Goal: Transaction & Acquisition: Purchase product/service

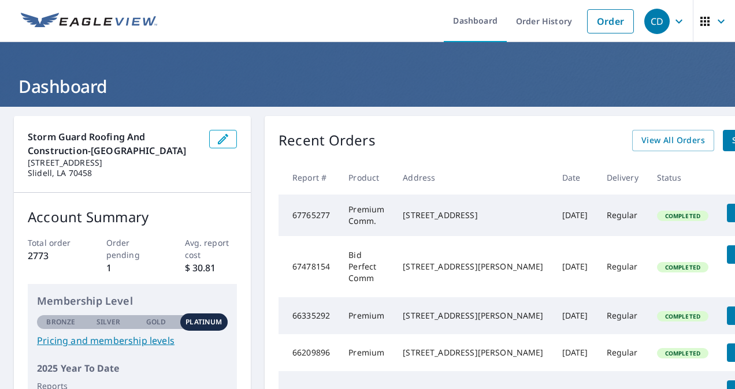
click at [672, 21] on icon "button" at bounding box center [679, 21] width 14 height 14
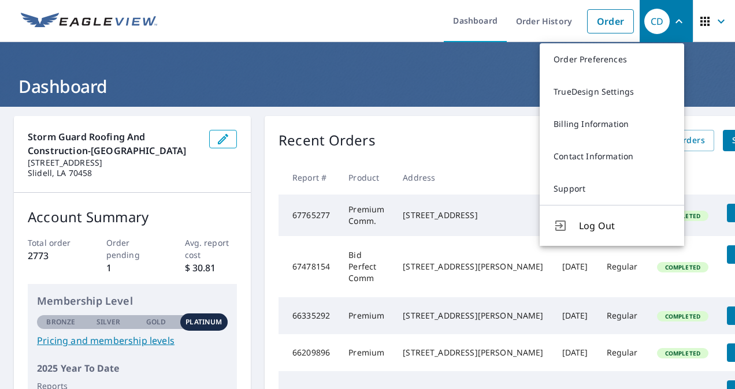
click at [672, 21] on icon "button" at bounding box center [679, 21] width 14 height 14
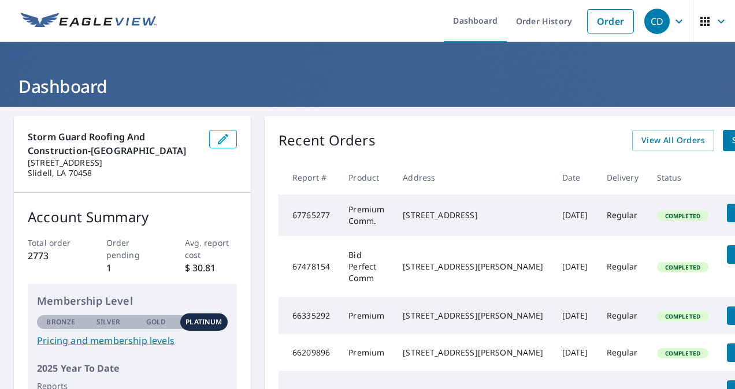
click at [698, 15] on icon "button" at bounding box center [705, 21] width 14 height 14
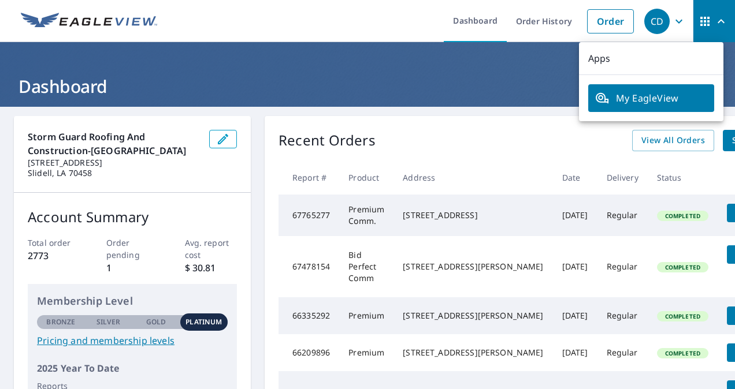
click at [698, 15] on icon "button" at bounding box center [705, 21] width 14 height 14
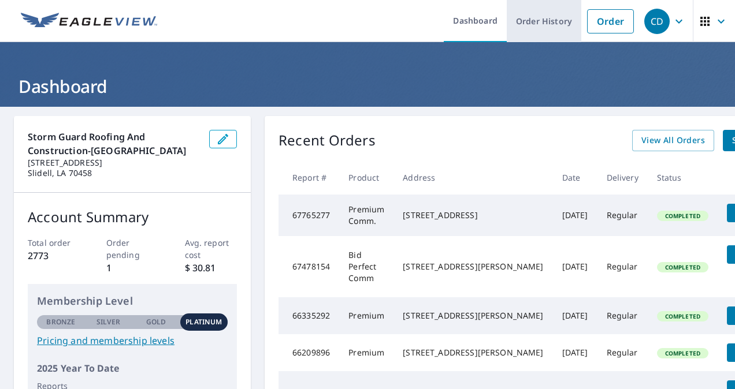
click at [571, 24] on link "Order History" at bounding box center [544, 21] width 75 height 42
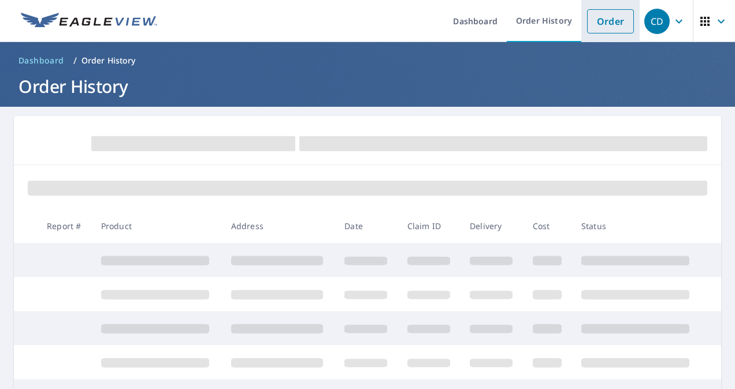
click at [590, 20] on link "Order" at bounding box center [610, 21] width 47 height 24
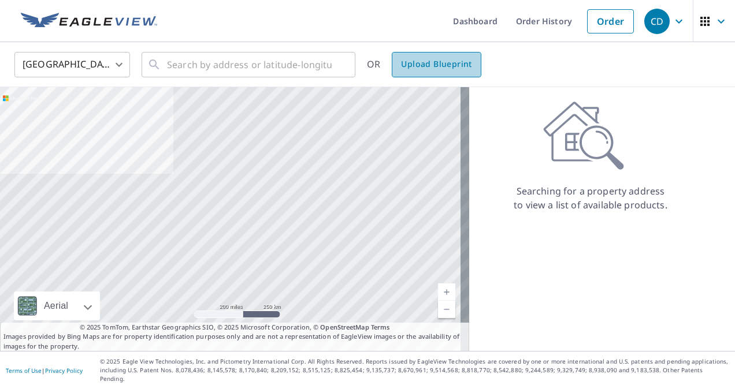
click at [455, 65] on span "Upload Blueprint" at bounding box center [436, 64] width 70 height 14
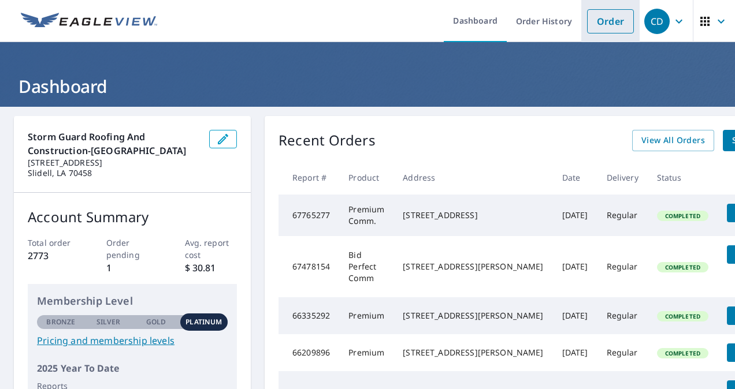
click at [594, 20] on link "Order" at bounding box center [610, 21] width 47 height 24
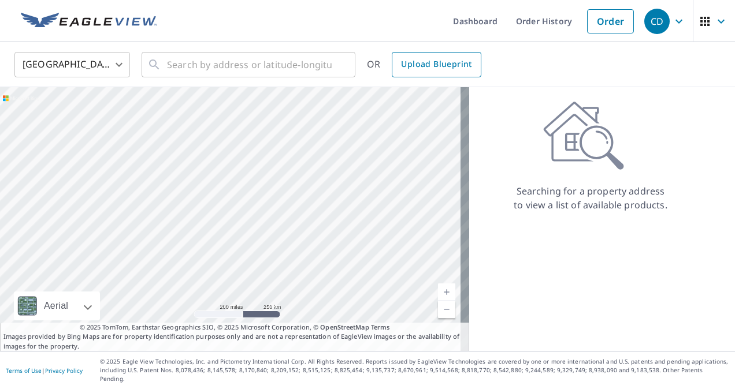
click at [453, 62] on span "Upload Blueprint" at bounding box center [436, 64] width 70 height 14
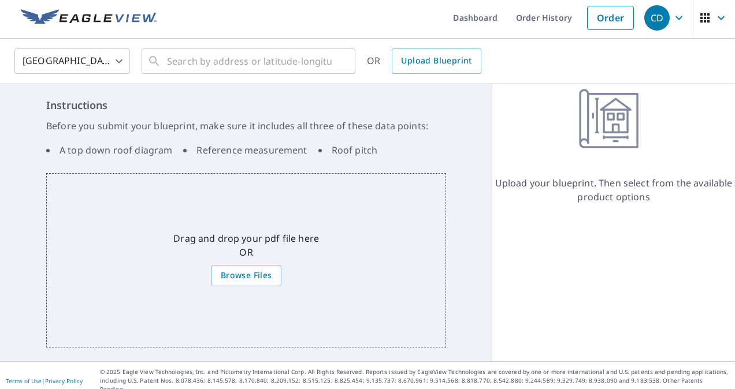
scroll to position [5, 0]
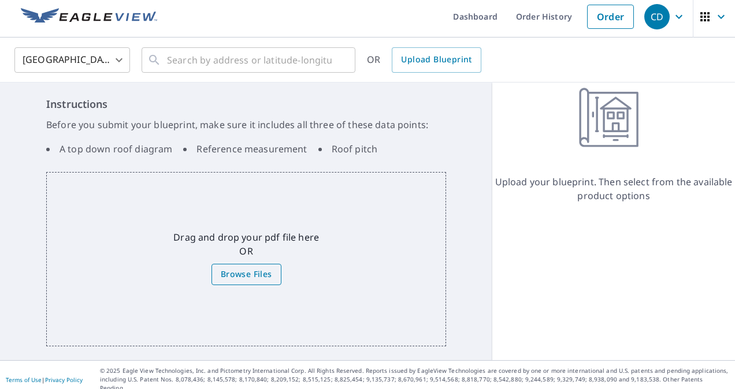
click at [264, 270] on span "Browse Files" at bounding box center [246, 274] width 51 height 14
click at [0, 0] on input "Browse Files" at bounding box center [0, 0] width 0 height 0
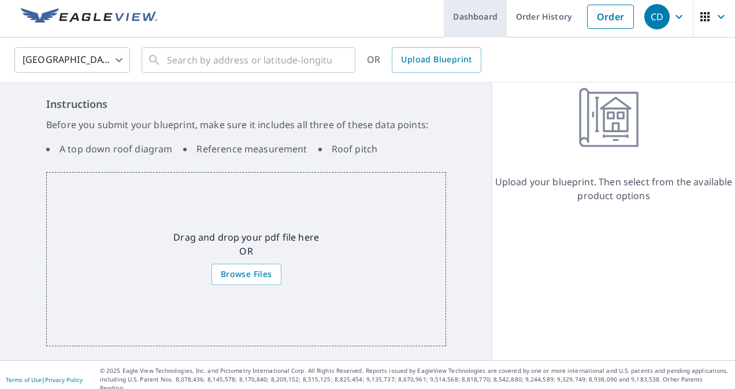
click at [473, 14] on link "Dashboard" at bounding box center [475, 16] width 63 height 42
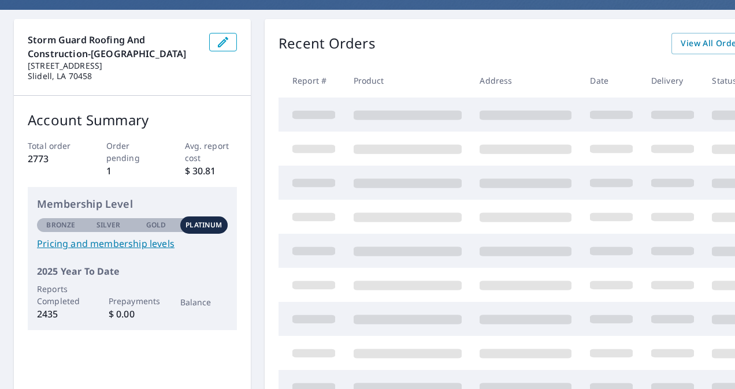
scroll to position [116, 0]
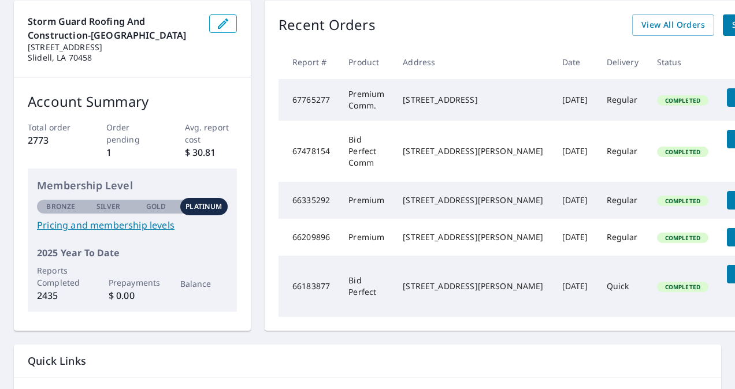
click at [157, 222] on link "Pricing and membership levels" at bounding box center [132, 225] width 191 height 14
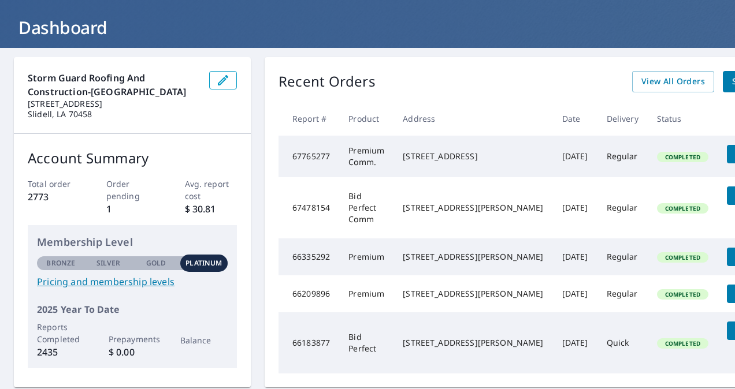
scroll to position [0, 0]
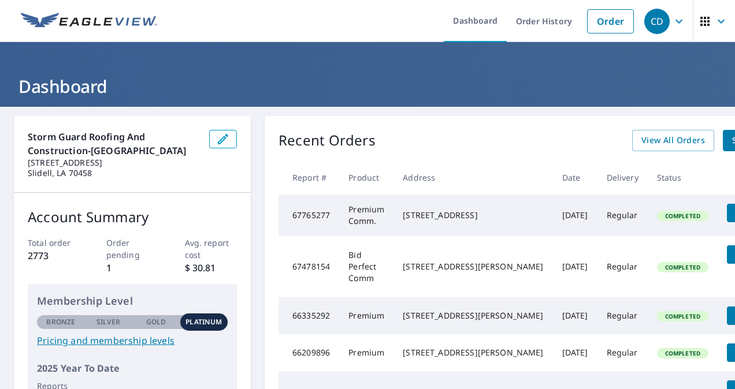
click at [698, 20] on icon "button" at bounding box center [705, 21] width 14 height 14
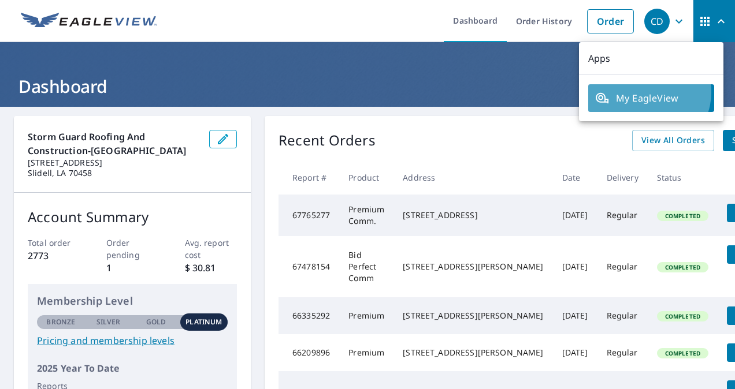
click at [648, 92] on span "My EagleView" at bounding box center [651, 98] width 112 height 14
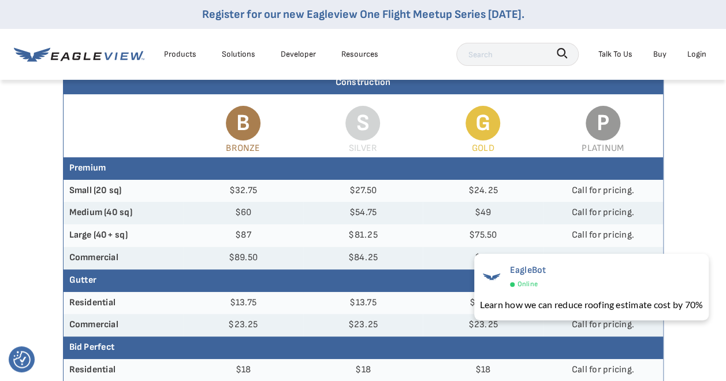
scroll to position [62, 0]
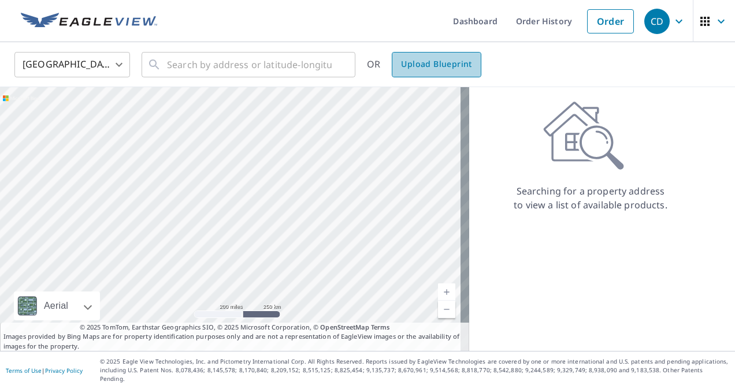
click at [454, 69] on span "Upload Blueprint" at bounding box center [436, 64] width 70 height 14
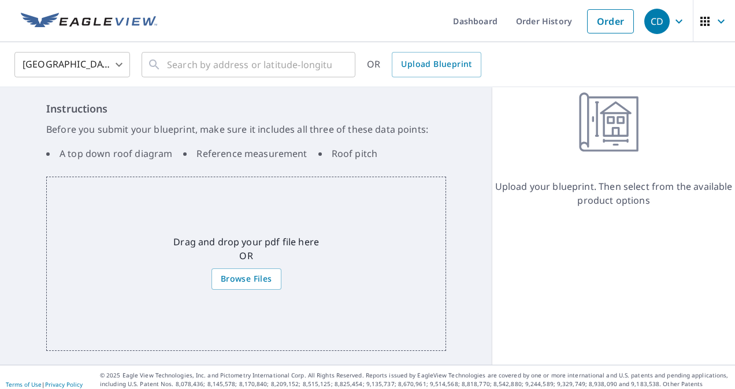
click at [271, 252] on p "Drag and drop your pdf file here OR" at bounding box center [246, 249] width 146 height 28
click at [239, 276] on span "Browse Files" at bounding box center [246, 279] width 51 height 14
click at [0, 0] on input "Browse Files" at bounding box center [0, 0] width 0 height 0
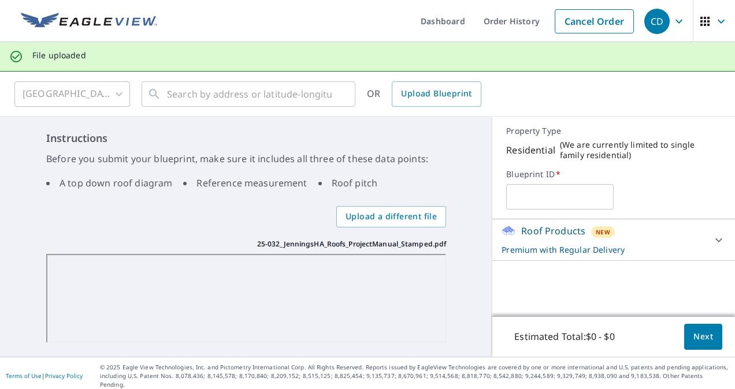
click at [712, 234] on icon at bounding box center [719, 240] width 14 height 14
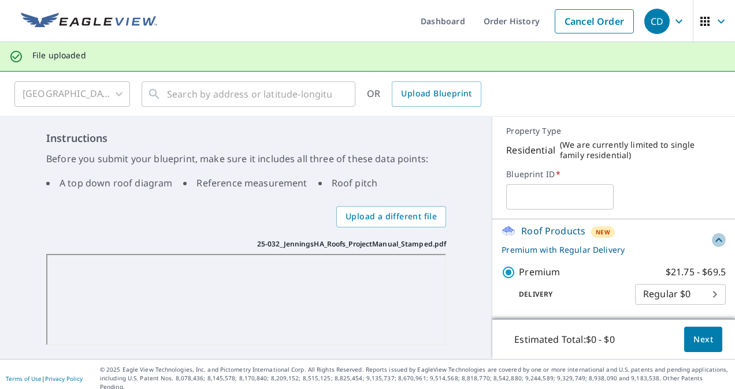
click at [712, 239] on icon at bounding box center [719, 240] width 14 height 14
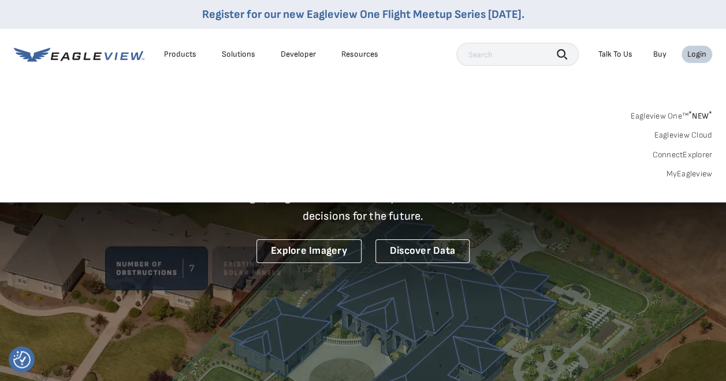
click at [694, 168] on div "Eagleview One™ * NEW * Eagleview Cloud ConnectExplorer MyEagleview" at bounding box center [363, 143] width 698 height 72
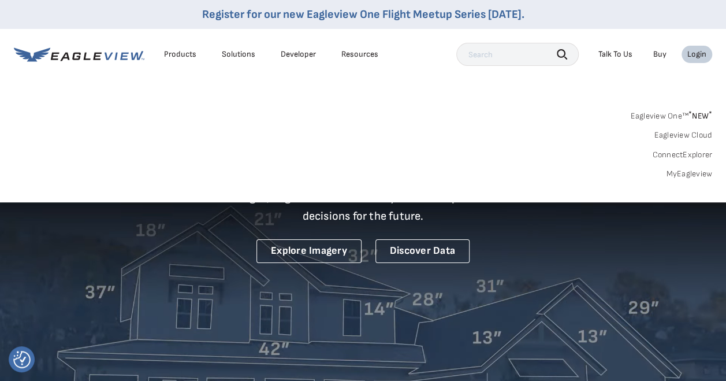
click at [697, 176] on link "MyEagleview" at bounding box center [689, 174] width 46 height 10
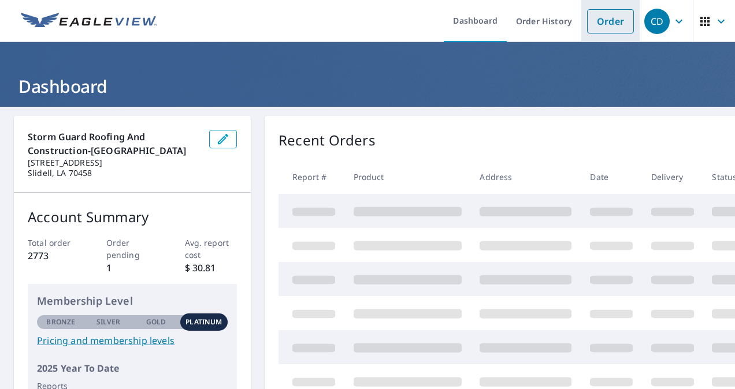
click at [609, 24] on link "Order" at bounding box center [610, 21] width 47 height 24
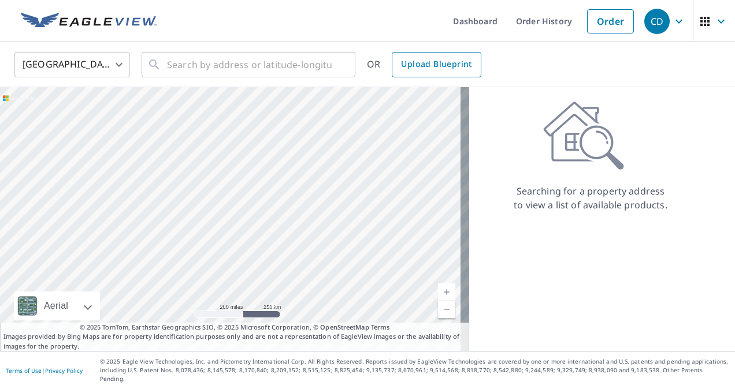
click at [432, 69] on span "Upload Blueprint" at bounding box center [436, 64] width 70 height 14
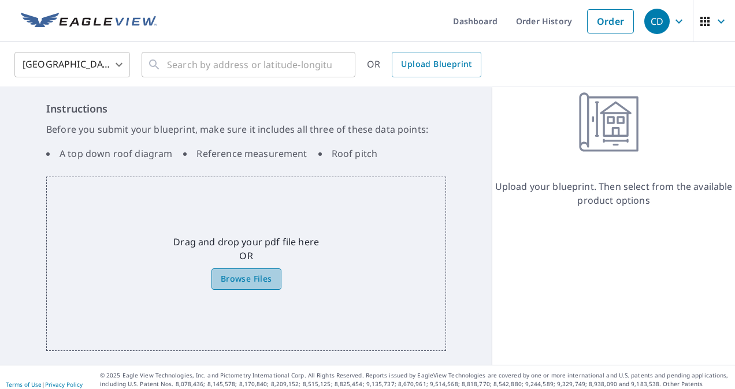
click at [230, 278] on span "Browse Files" at bounding box center [246, 279] width 51 height 14
click at [0, 0] on input "Browse Files" at bounding box center [0, 0] width 0 height 0
click at [168, 300] on div "Drag and drop your pdf file here OR Browse Files" at bounding box center [246, 264] width 400 height 174
click at [237, 276] on span "Browse Files" at bounding box center [246, 279] width 51 height 14
click at [0, 0] on input "Browse Files" at bounding box center [0, 0] width 0 height 0
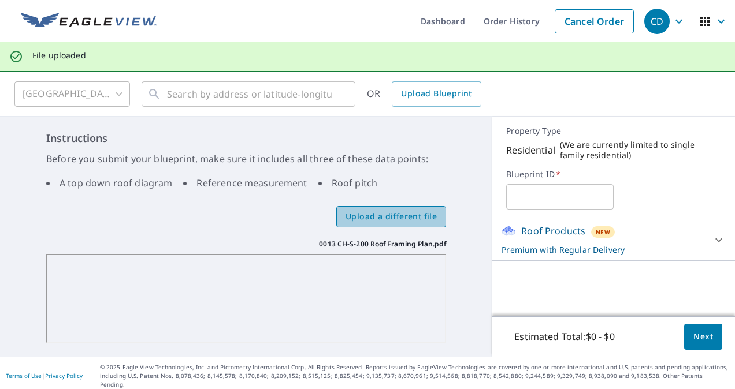
click at [407, 215] on span "Upload a different file" at bounding box center [390, 217] width 91 height 14
click at [0, 0] on input "Upload a different file" at bounding box center [0, 0] width 0 height 0
click at [385, 218] on span "Upload a different file" at bounding box center [390, 217] width 91 height 14
click at [0, 0] on input "Upload a different file" at bounding box center [0, 0] width 0 height 0
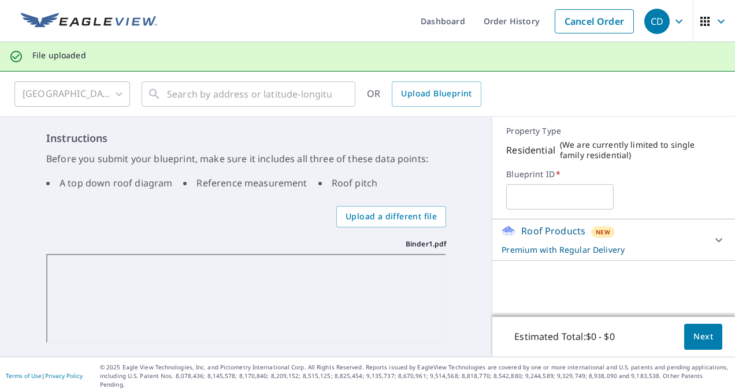
click at [568, 191] on input "text" at bounding box center [559, 197] width 107 height 32
click at [560, 201] on input "text" at bounding box center [559, 197] width 107 height 32
type input "[DEMOGRAPHIC_DATA][PERSON_NAME]"
click at [715, 240] on icon at bounding box center [718, 240] width 7 height 4
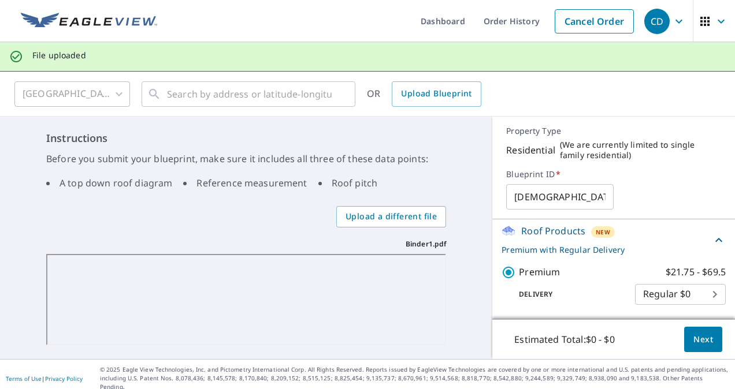
click at [712, 241] on icon at bounding box center [719, 240] width 14 height 14
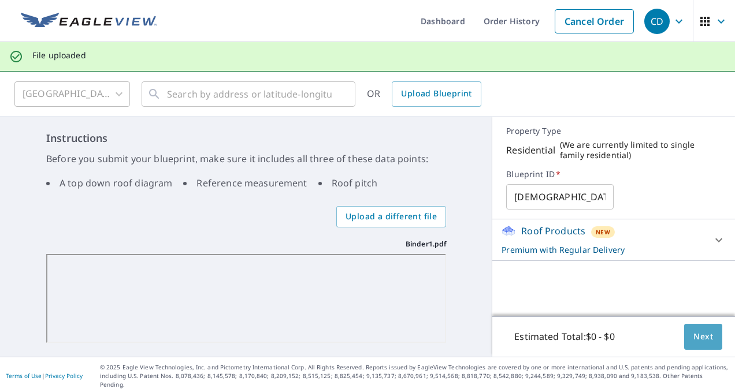
click at [700, 341] on span "Next" at bounding box center [703, 337] width 20 height 14
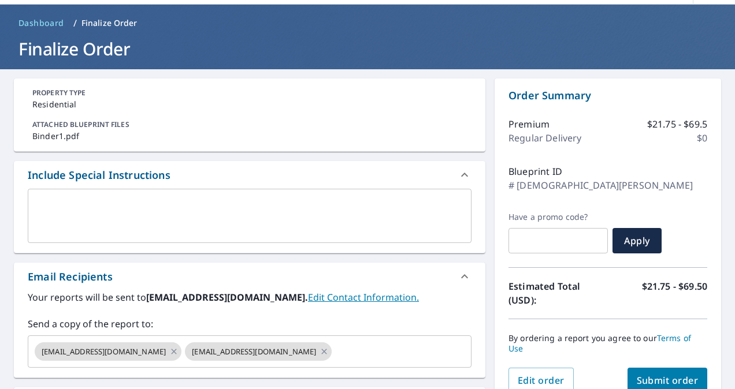
scroll to position [116, 0]
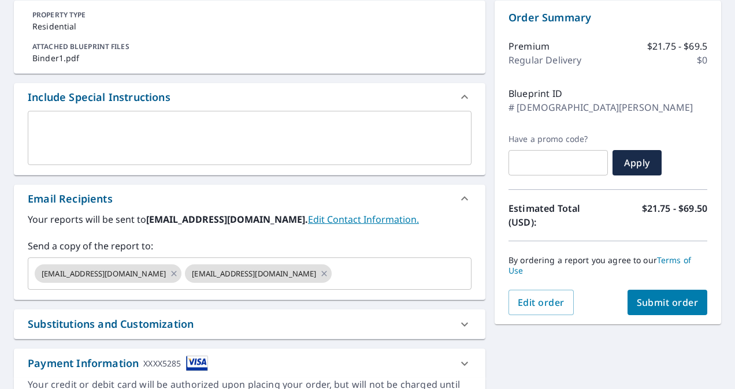
click at [564, 165] on input "text" at bounding box center [557, 163] width 99 height 32
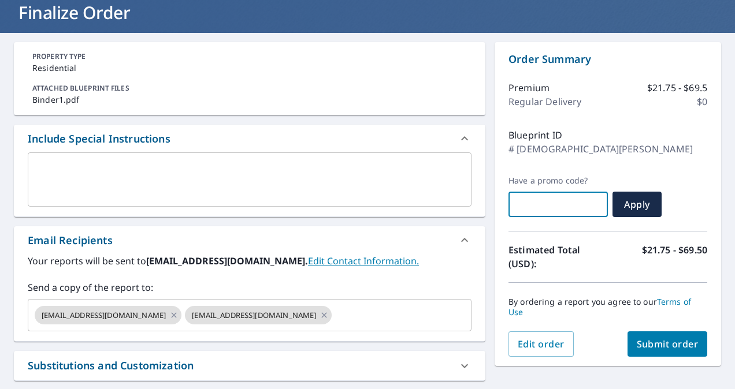
scroll to position [58, 0]
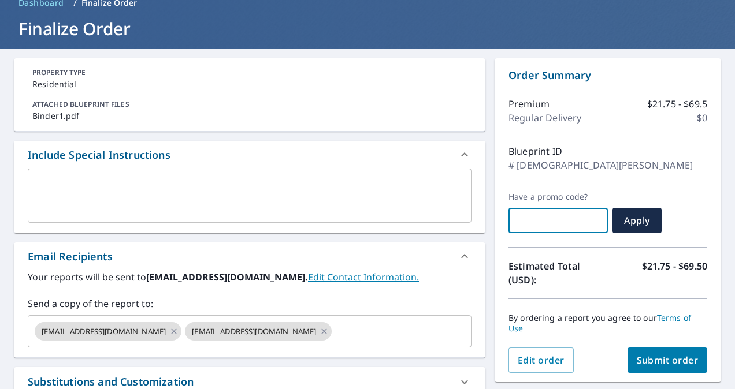
click at [529, 221] on input "text" at bounding box center [557, 220] width 99 height 32
paste input "OCF-1PBQ2-2J6F1"
checkbox input "true"
type input "OCF-1PBQ2-2J6F1"
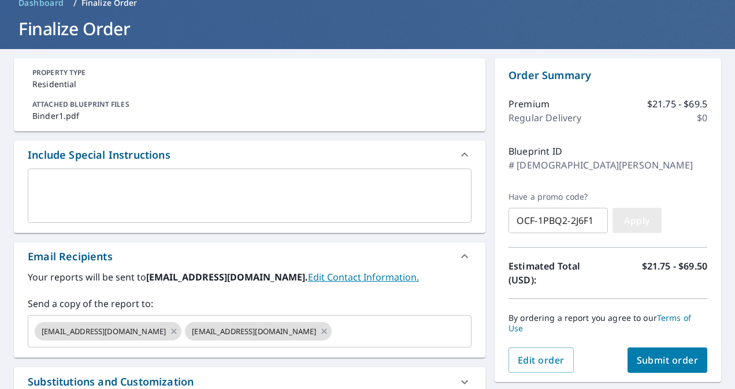
click at [643, 215] on span "Apply" at bounding box center [637, 220] width 31 height 13
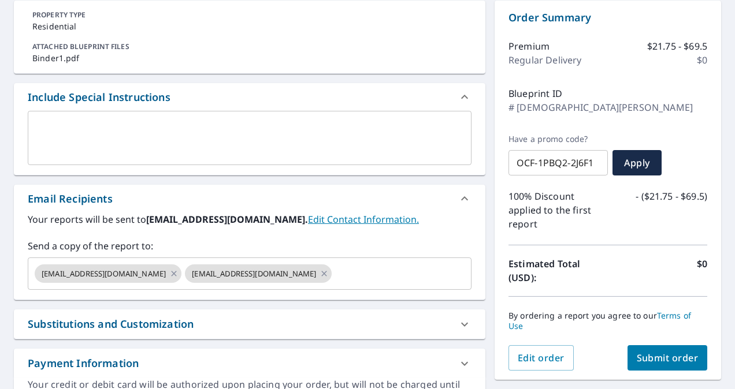
scroll to position [173, 0]
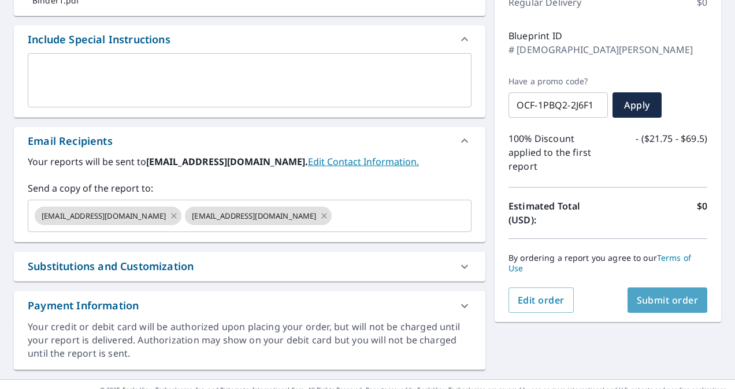
click at [676, 297] on span "Submit order" at bounding box center [668, 300] width 62 height 13
checkbox input "true"
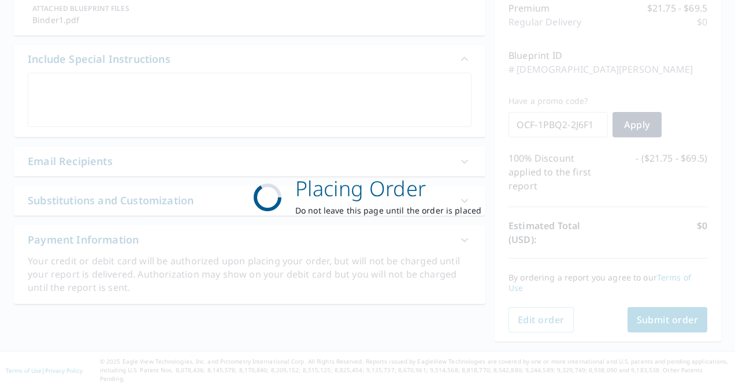
scroll to position [144, 0]
